Goal: Find specific page/section: Find specific page/section

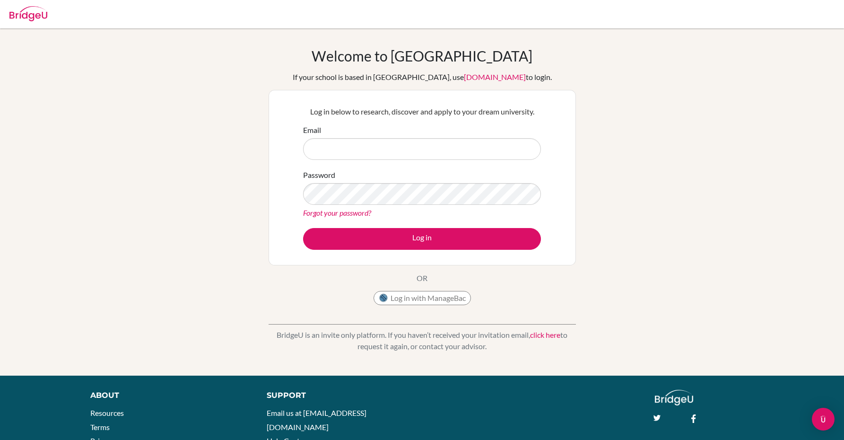
type input "[EMAIL_ADDRESS][DOMAIN_NAME]"
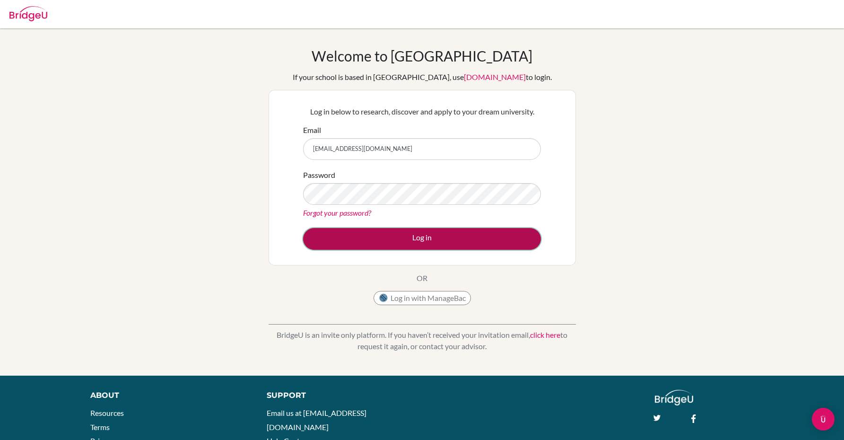
click at [364, 238] on button "Log in" at bounding box center [422, 239] width 238 height 22
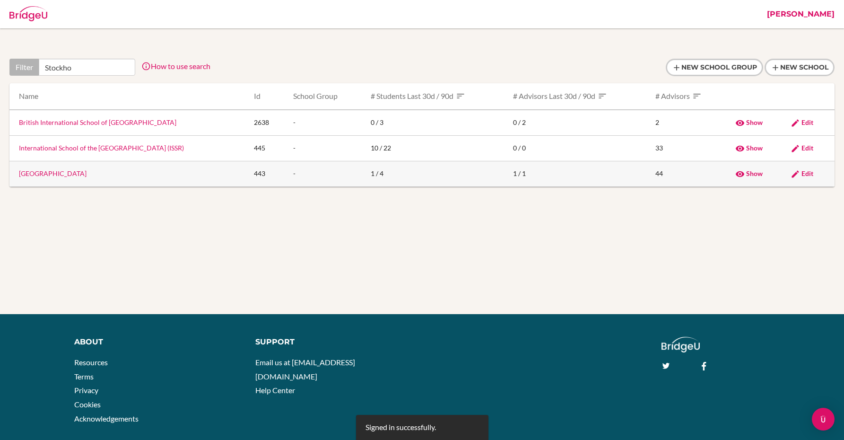
type input "Stockho"
click at [49, 171] on link "[GEOGRAPHIC_DATA]" at bounding box center [53, 173] width 68 height 8
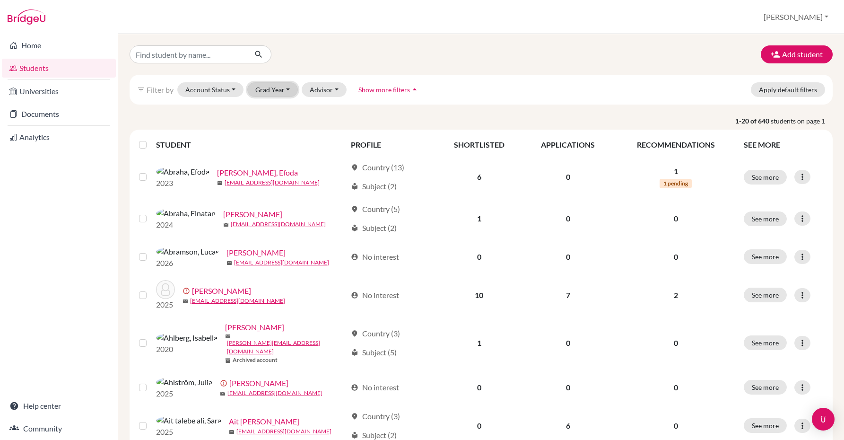
click at [284, 93] on button "Grad Year" at bounding box center [272, 89] width 51 height 15
click at [278, 124] on div "2026" at bounding box center [275, 124] width 33 height 11
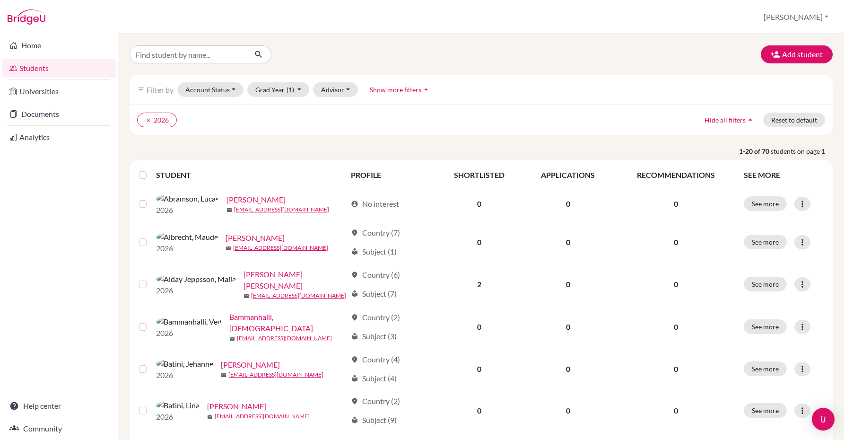
click at [150, 169] on label at bounding box center [150, 169] width 0 height 0
click at [0, 0] on input "checkbox" at bounding box center [0, 0] width 0 height 0
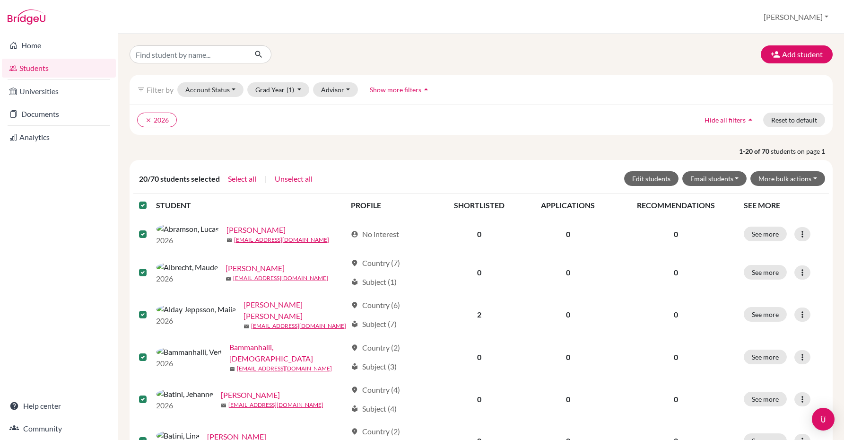
click at [150, 200] on label at bounding box center [150, 200] width 0 height 0
click at [0, 0] on input "checkbox" at bounding box center [0, 0] width 0 height 0
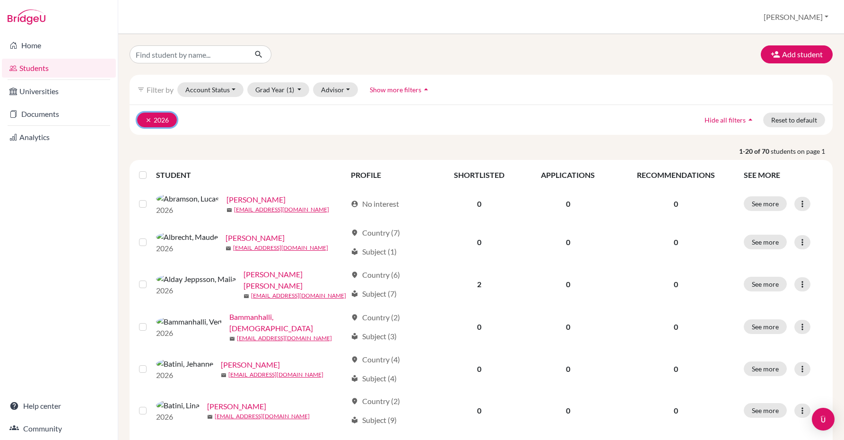
click at [147, 120] on icon "clear" at bounding box center [148, 120] width 7 height 7
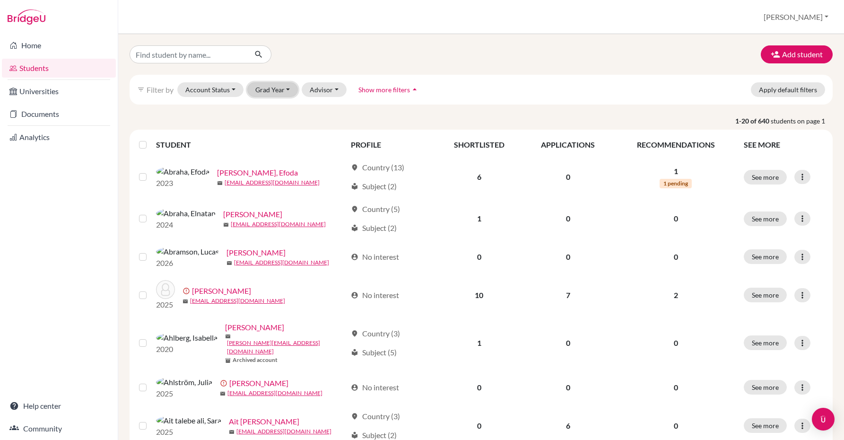
click at [270, 91] on button "Grad Year" at bounding box center [272, 89] width 51 height 15
click at [266, 108] on span "2028" at bounding box center [267, 109] width 17 height 11
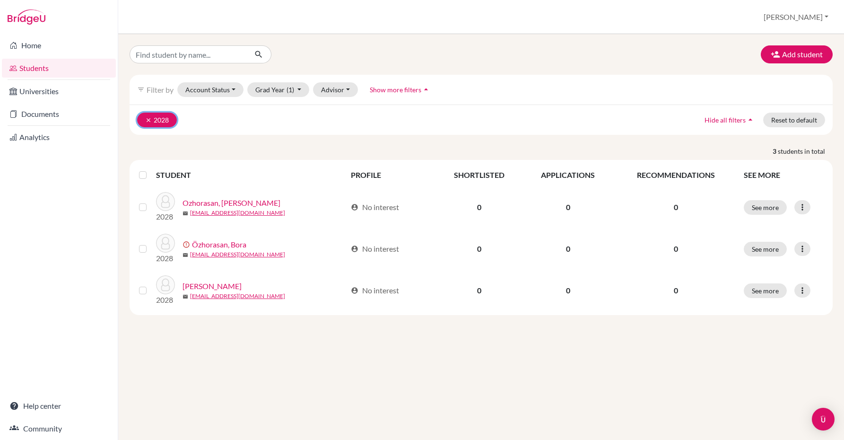
click at [146, 118] on icon "clear" at bounding box center [148, 120] width 7 height 7
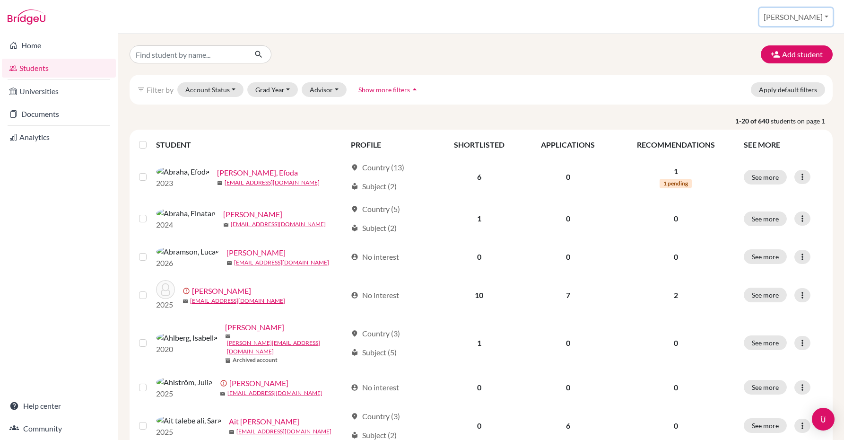
click at [806, 17] on button "[PERSON_NAME]" at bounding box center [795, 17] width 73 height 18
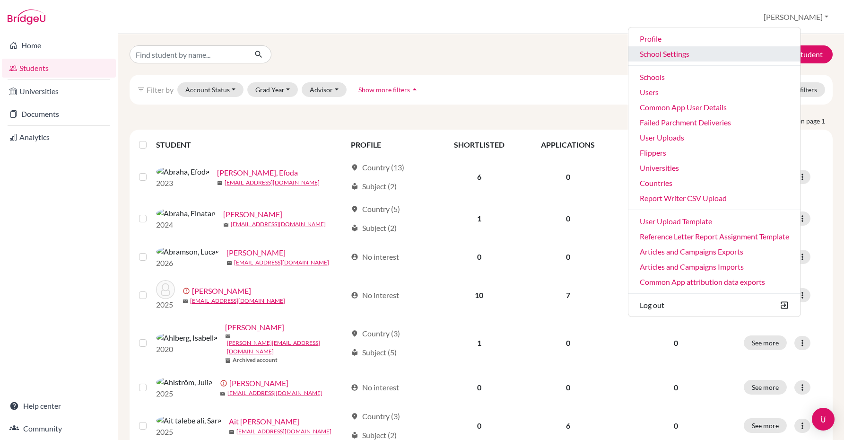
click at [702, 55] on link "School Settings" at bounding box center [714, 53] width 172 height 15
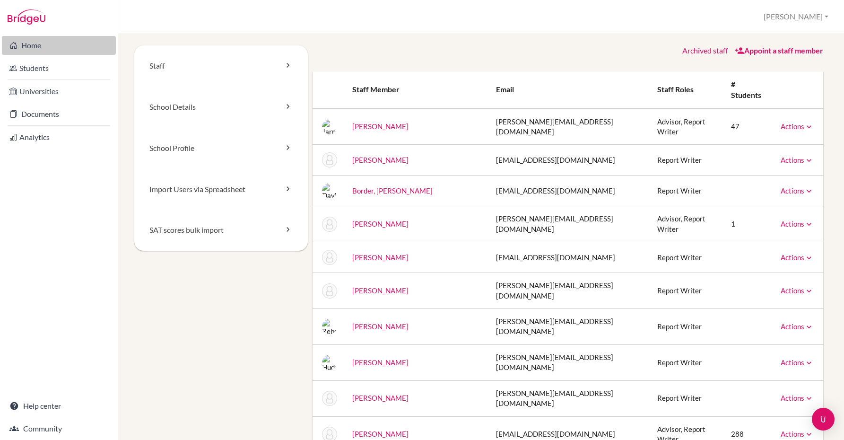
click at [25, 43] on link "Home" at bounding box center [59, 45] width 114 height 19
